Goal: Information Seeking & Learning: Learn about a topic

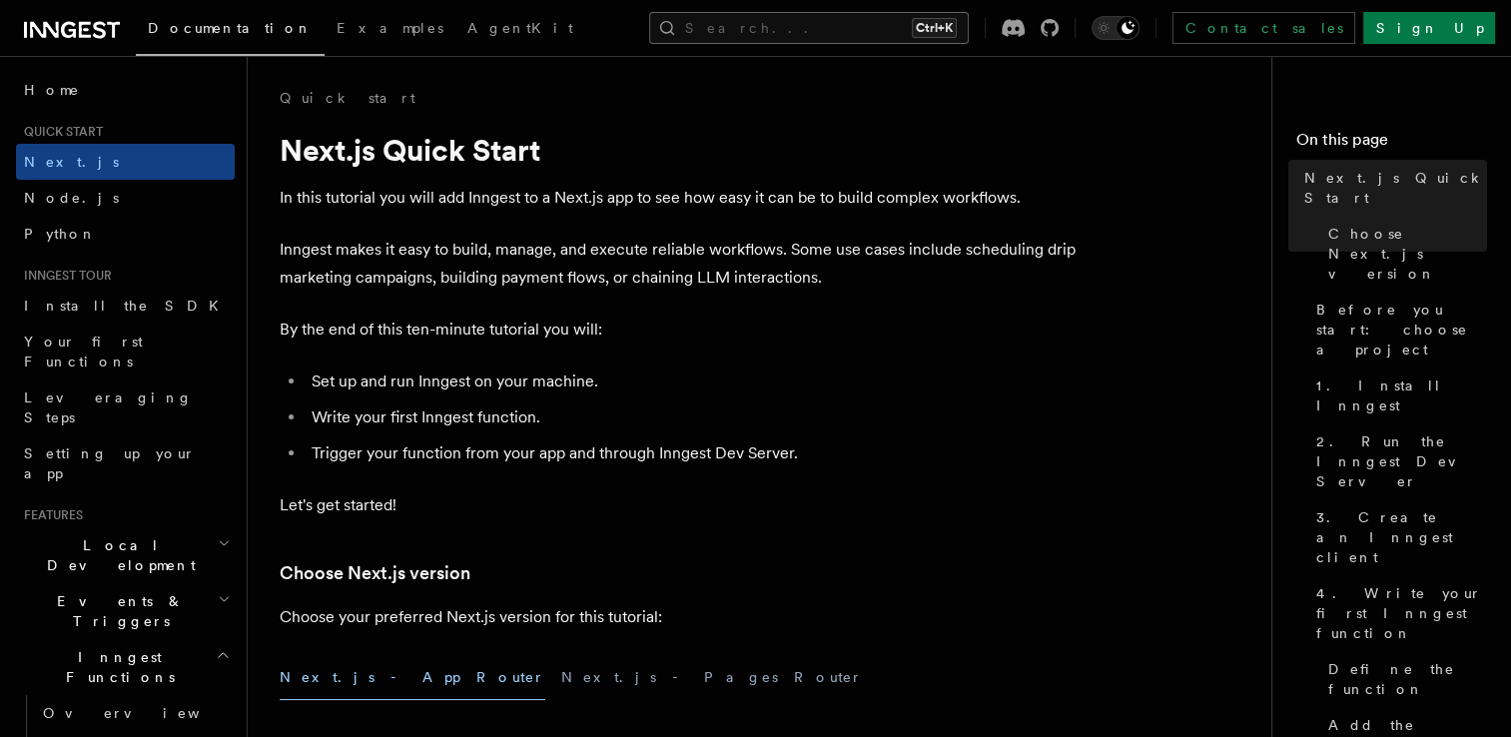
click at [891, 22] on button "Search... Ctrl+K" at bounding box center [809, 28] width 320 height 32
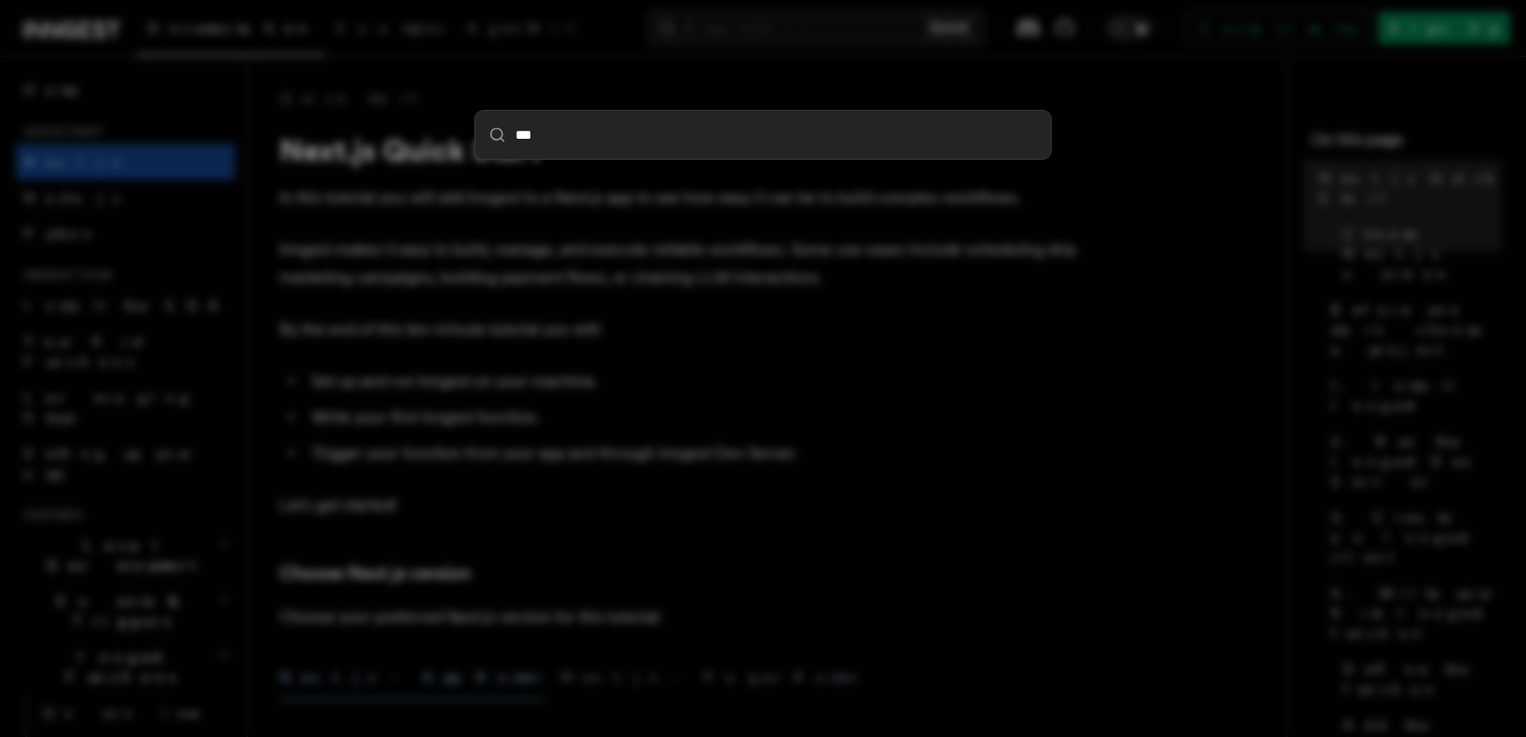
type input "****"
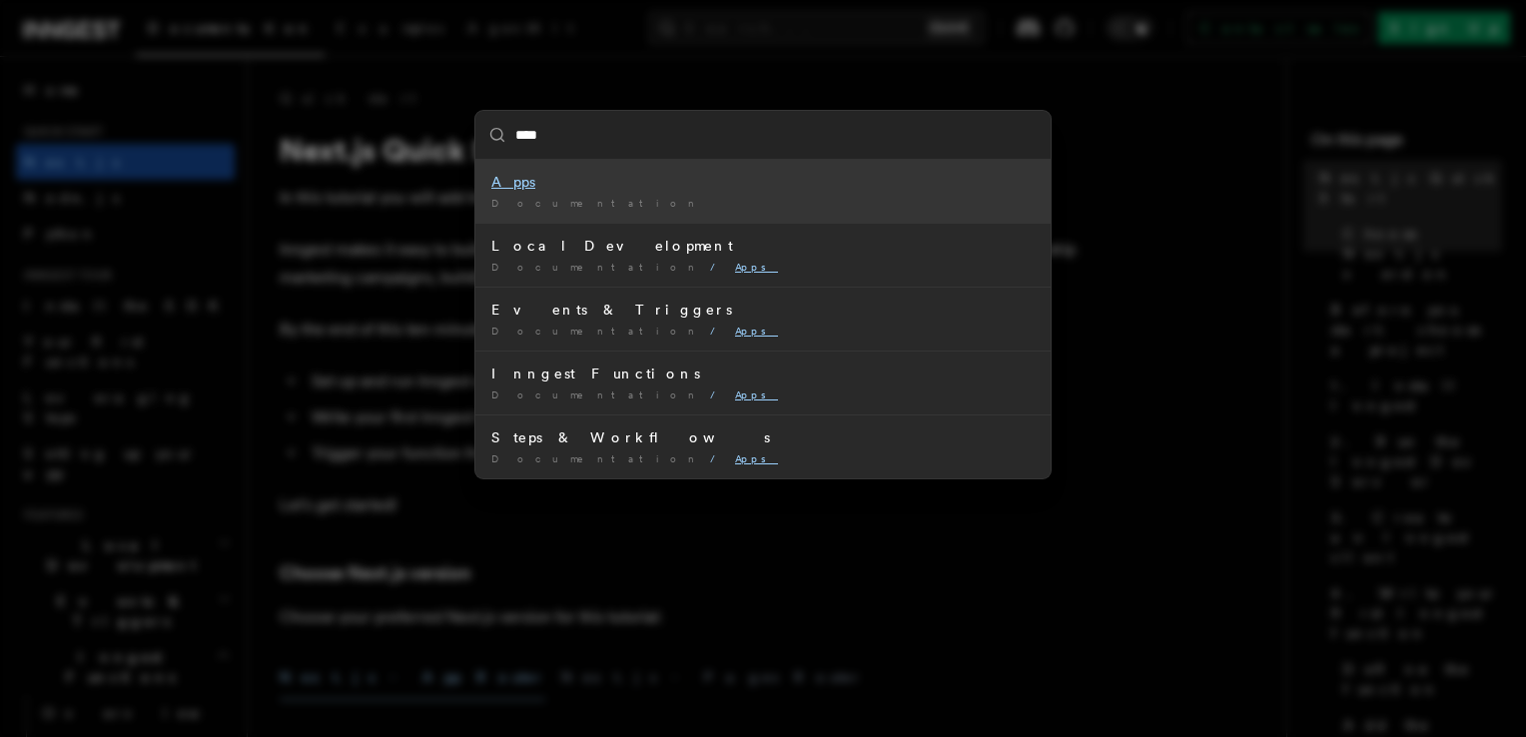
click at [511, 186] on mark "Apps" at bounding box center [513, 182] width 44 height 16
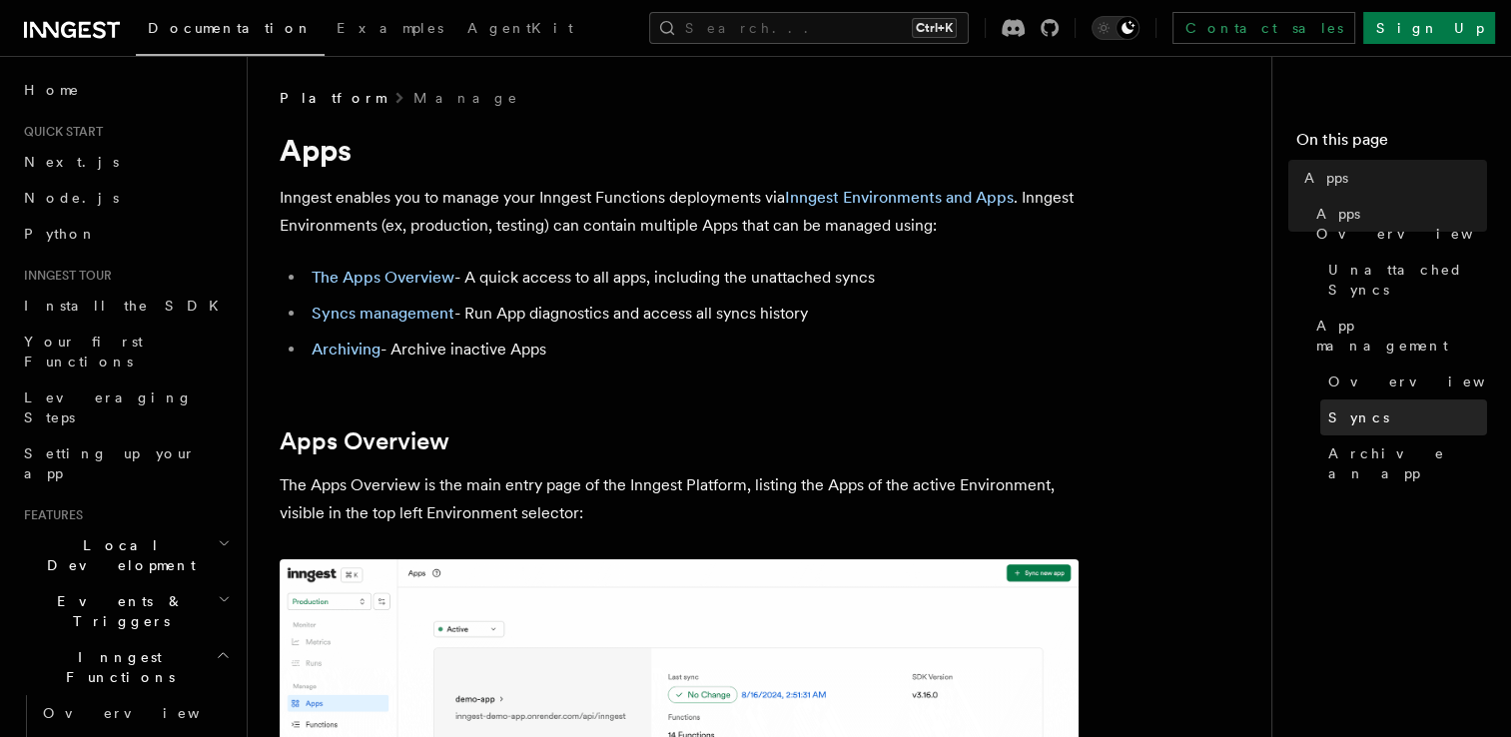
click at [1338, 407] on span "Syncs" at bounding box center [1358, 417] width 61 height 20
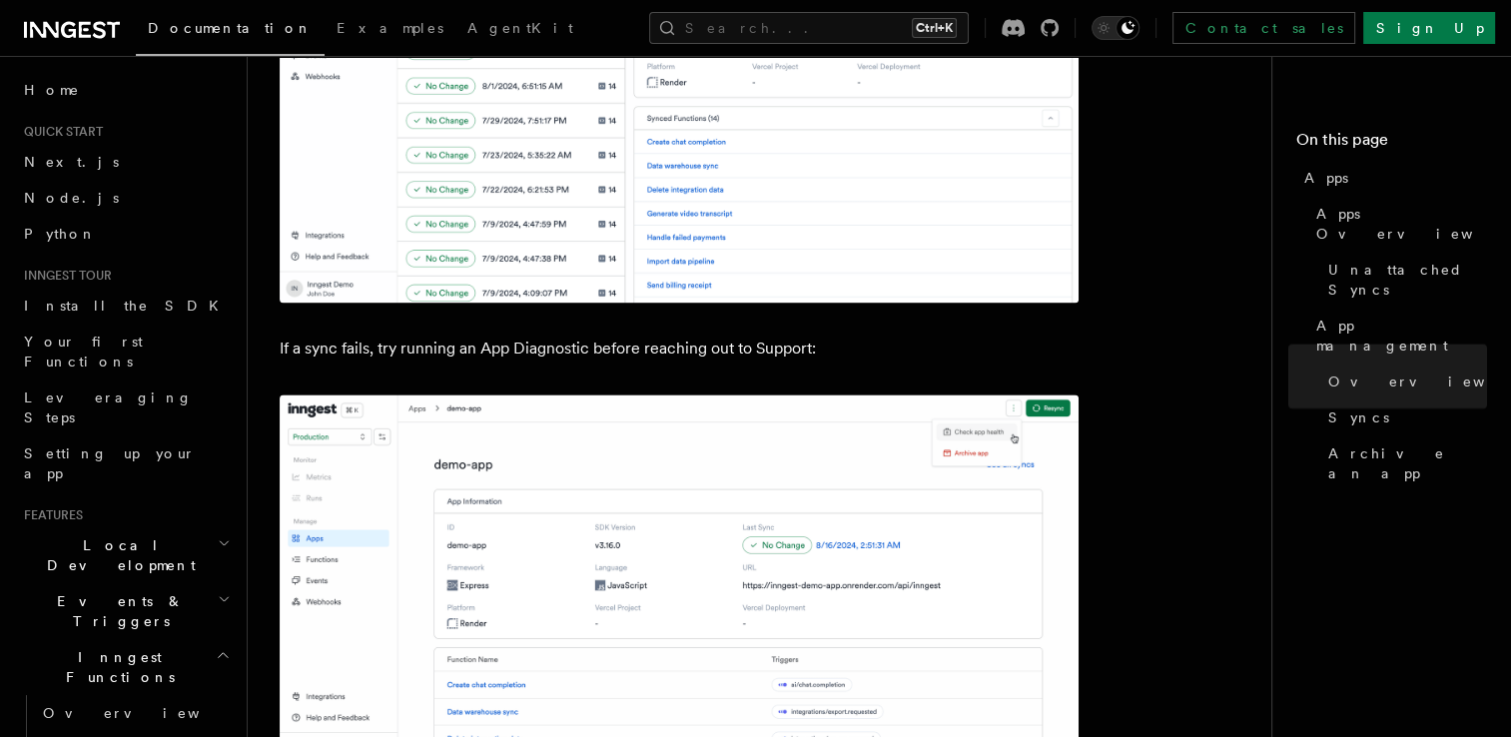
scroll to position [2755, 0]
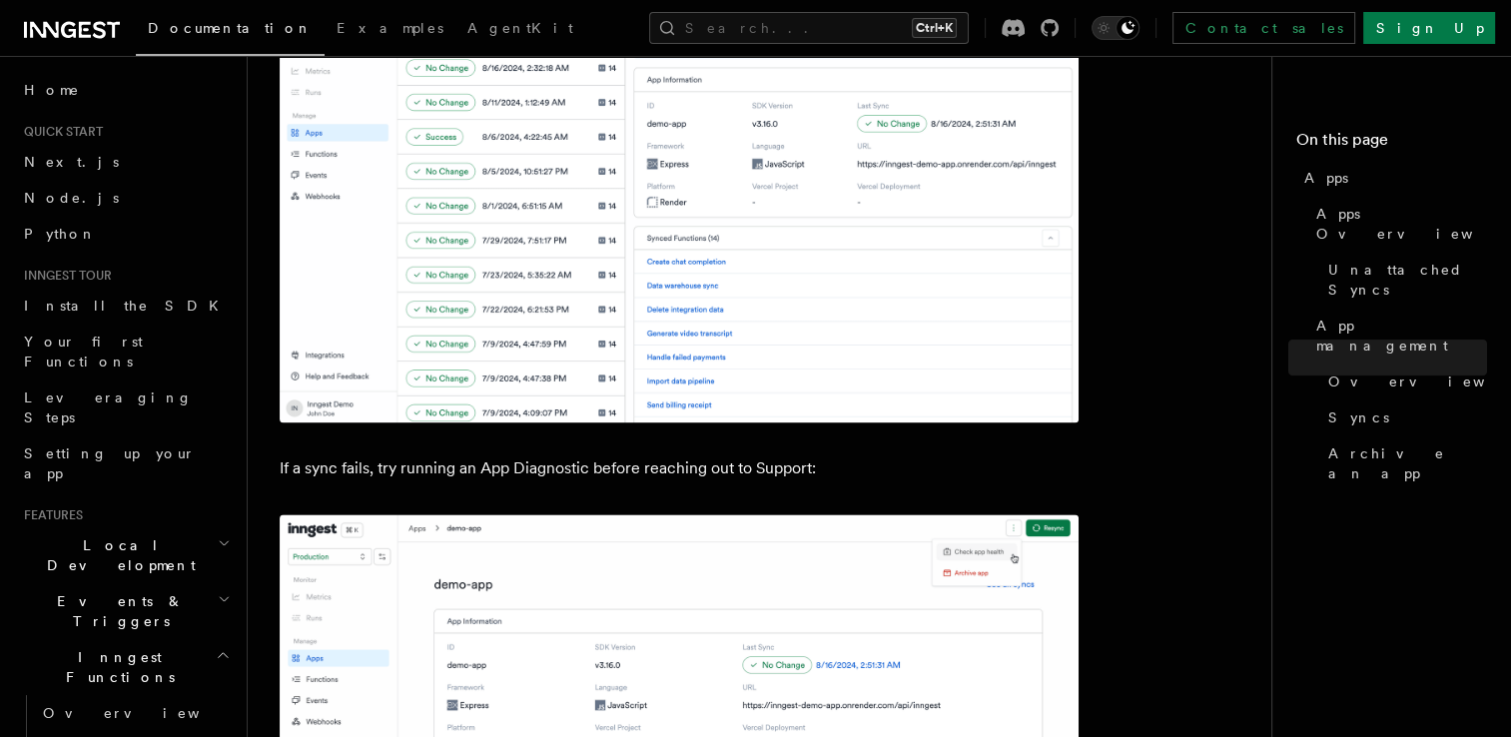
click at [58, 21] on icon at bounding box center [72, 30] width 96 height 24
